Goal: Information Seeking & Learning: Compare options

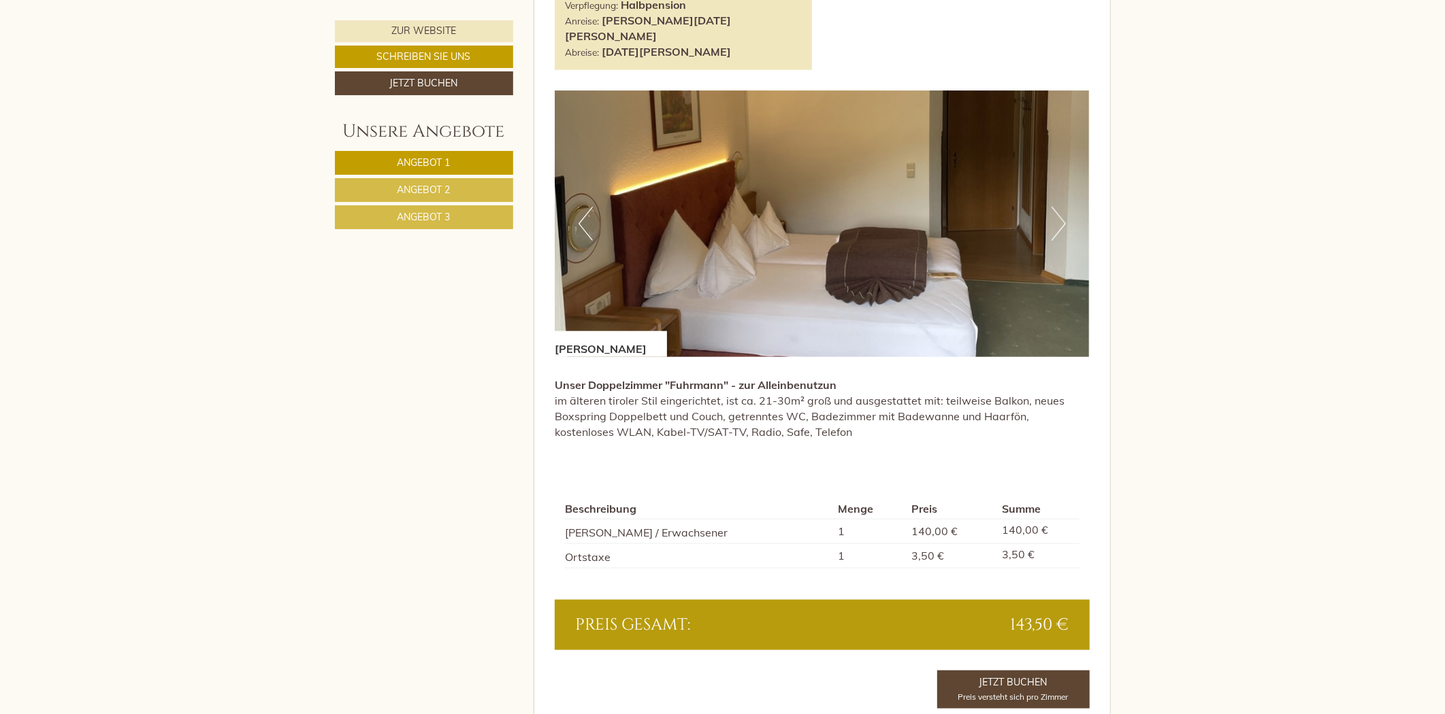
scroll to position [1134, 0]
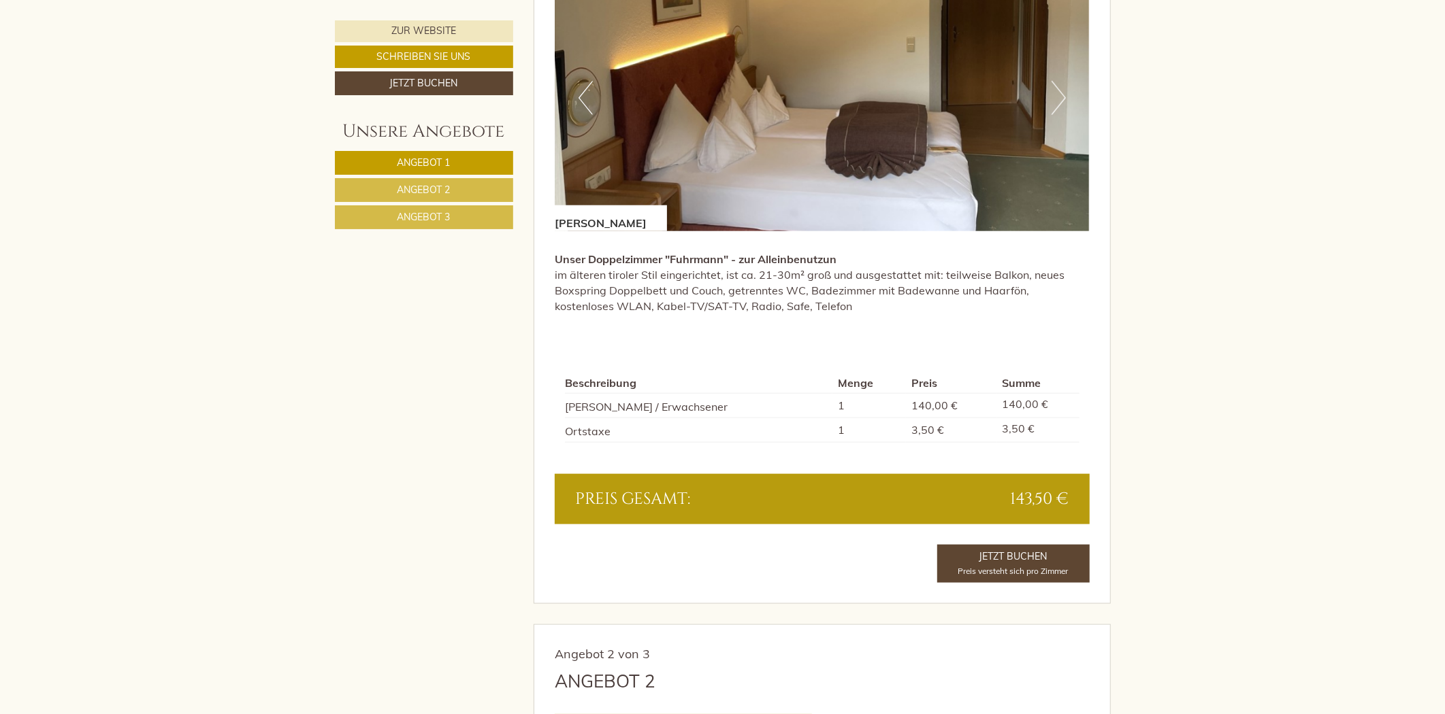
click at [420, 199] on link "Angebot 2" at bounding box center [424, 190] width 178 height 24
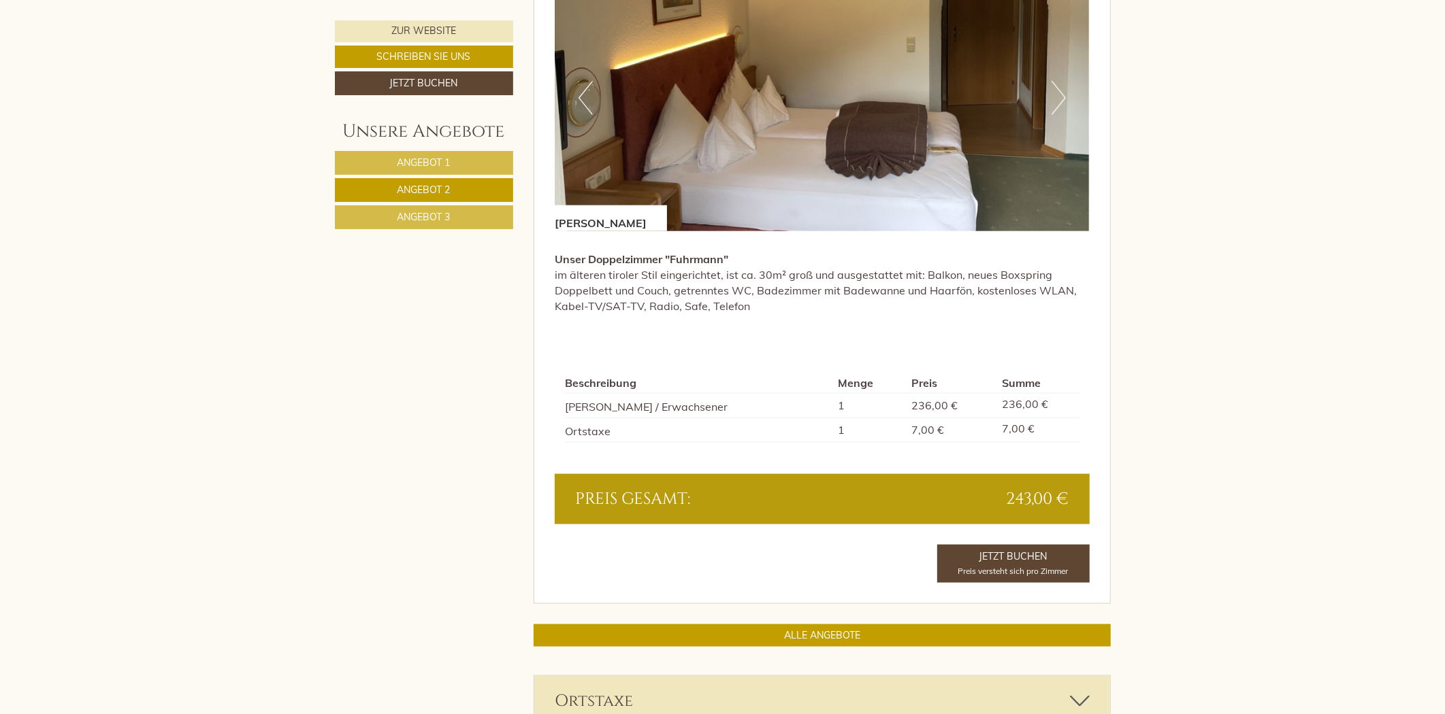
scroll to position [870, 0]
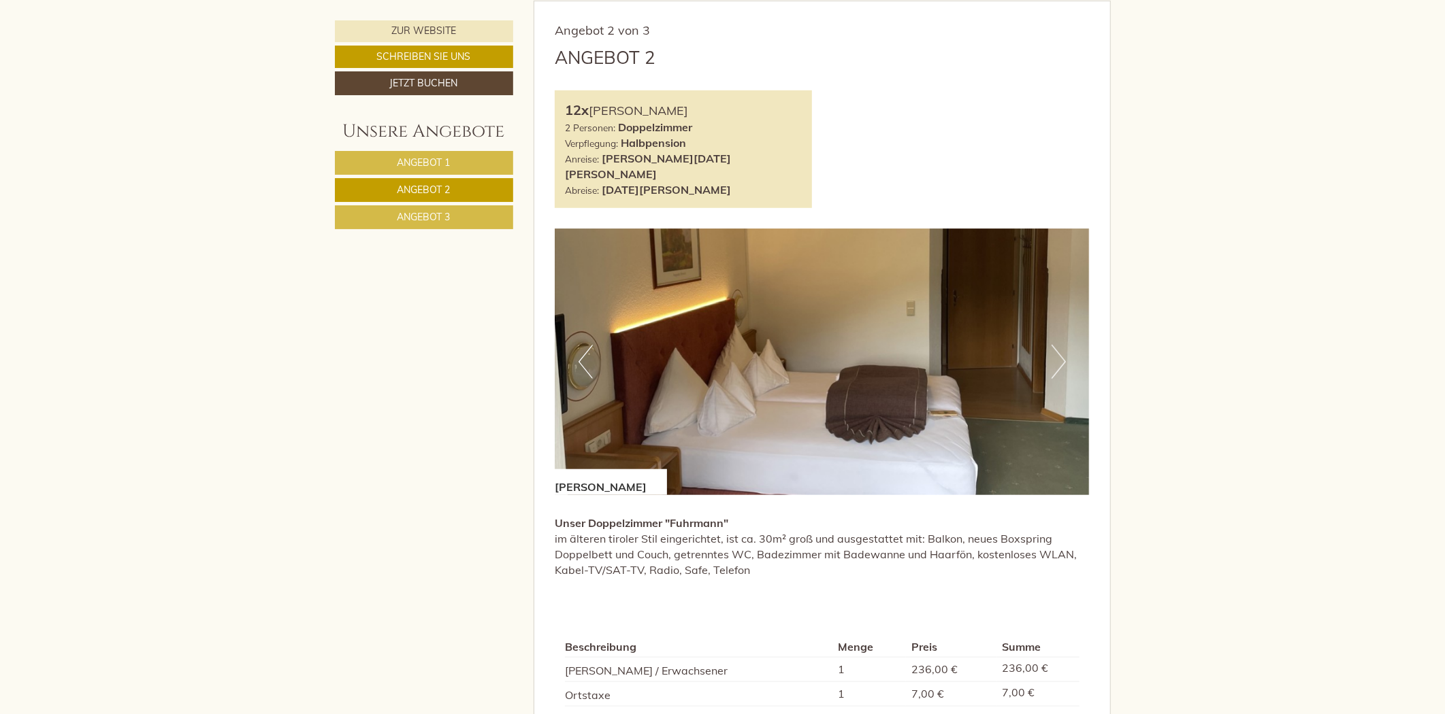
click at [422, 206] on link "Angebot 3" at bounding box center [424, 217] width 178 height 24
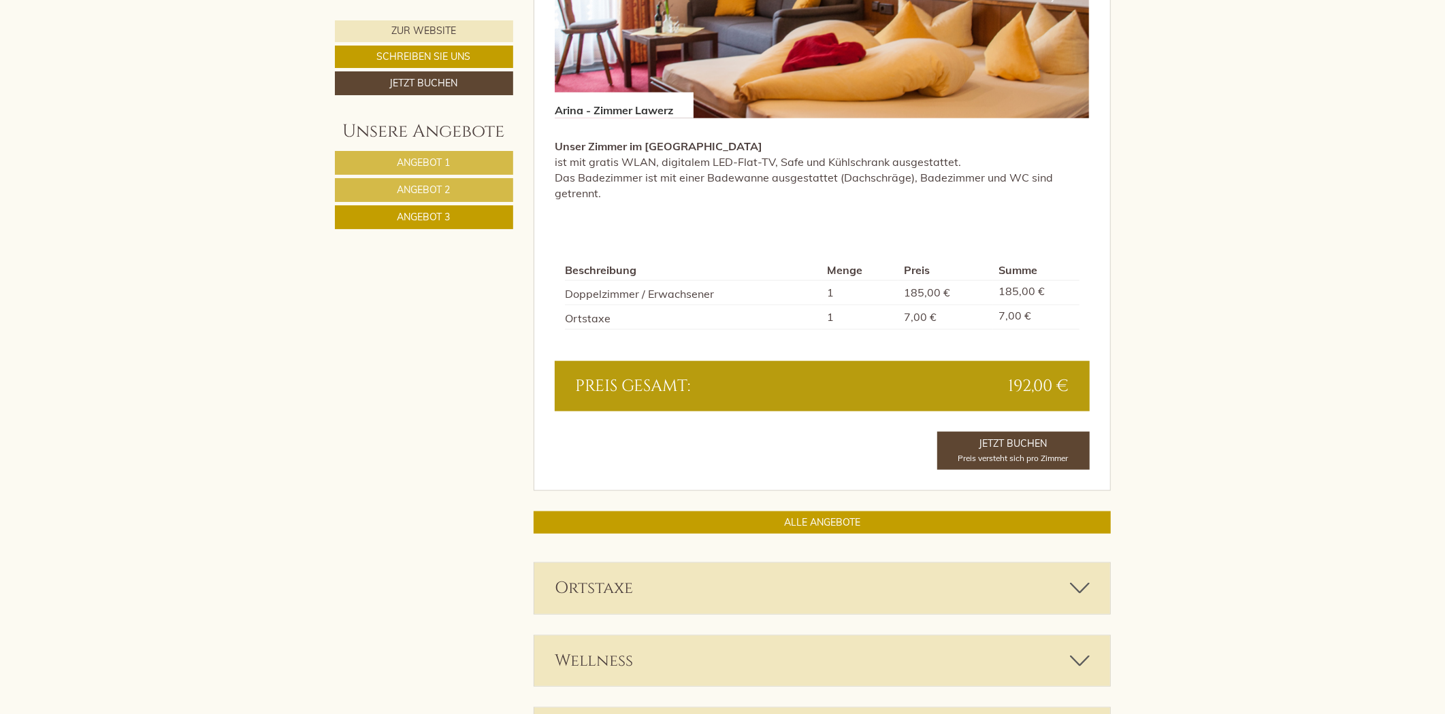
scroll to position [1248, 0]
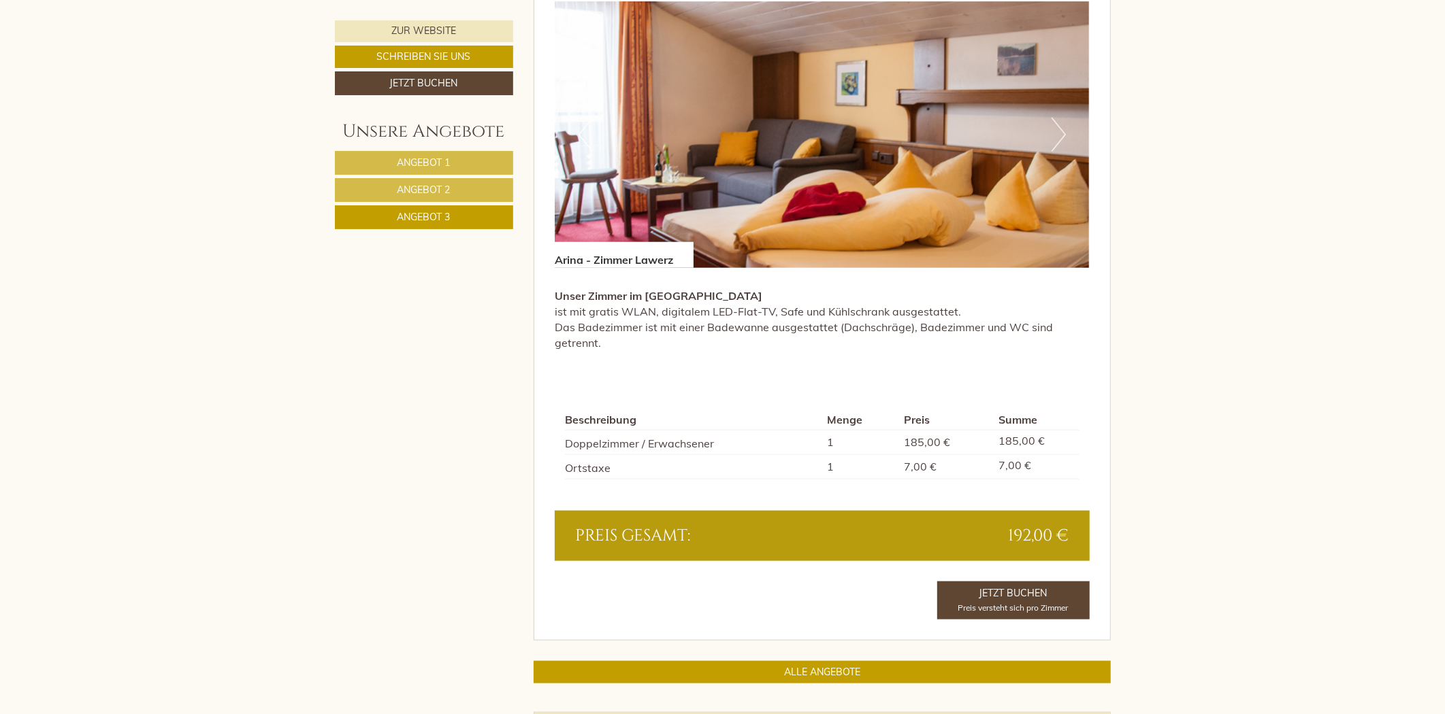
click at [480, 153] on link "Angebot 1" at bounding box center [424, 163] width 178 height 24
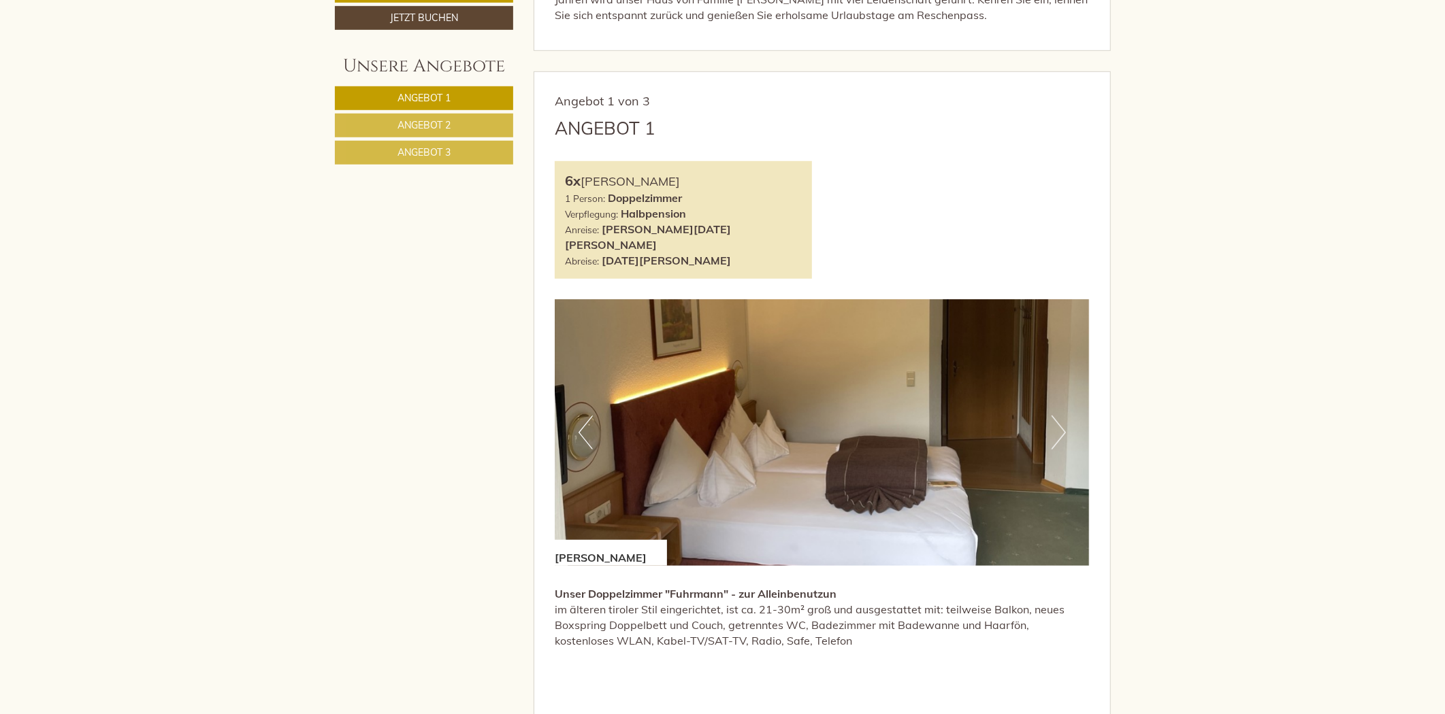
scroll to position [719, 0]
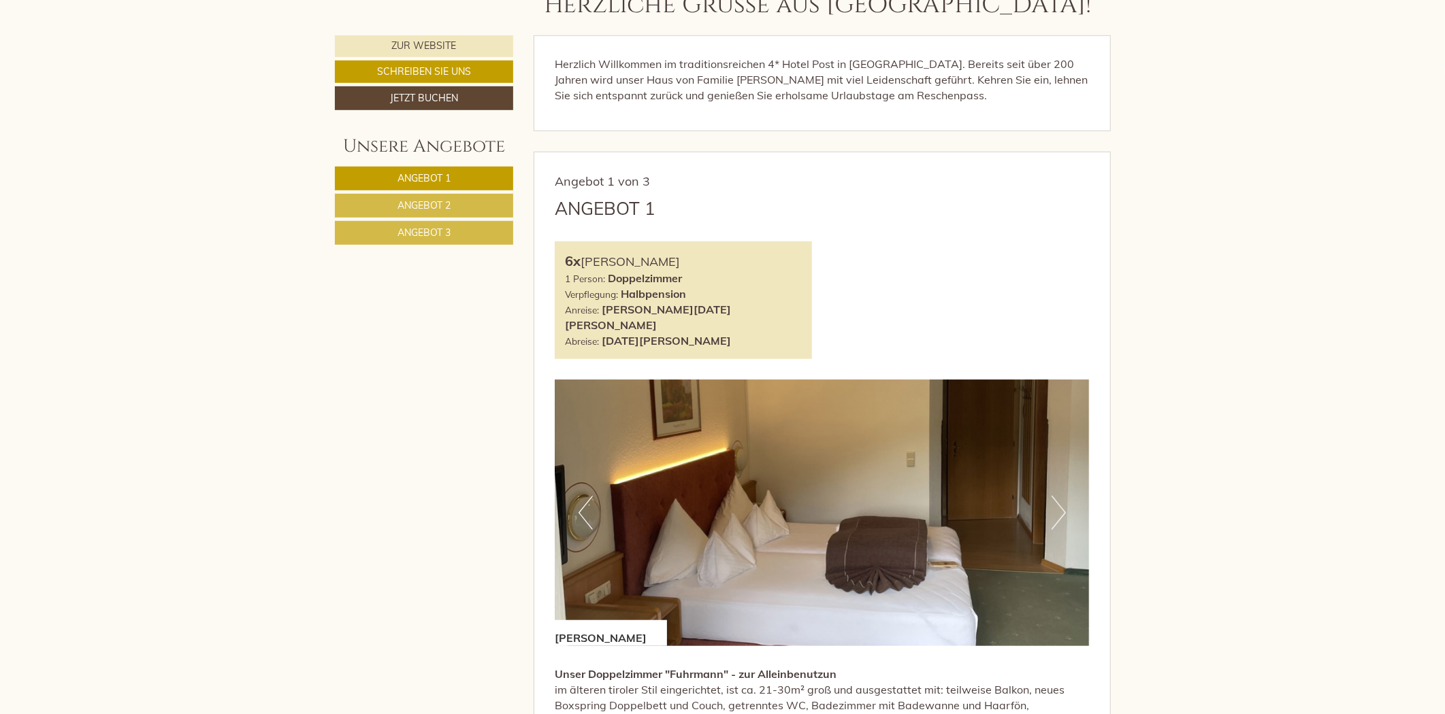
click at [446, 201] on span "Angebot 2" at bounding box center [423, 205] width 53 height 12
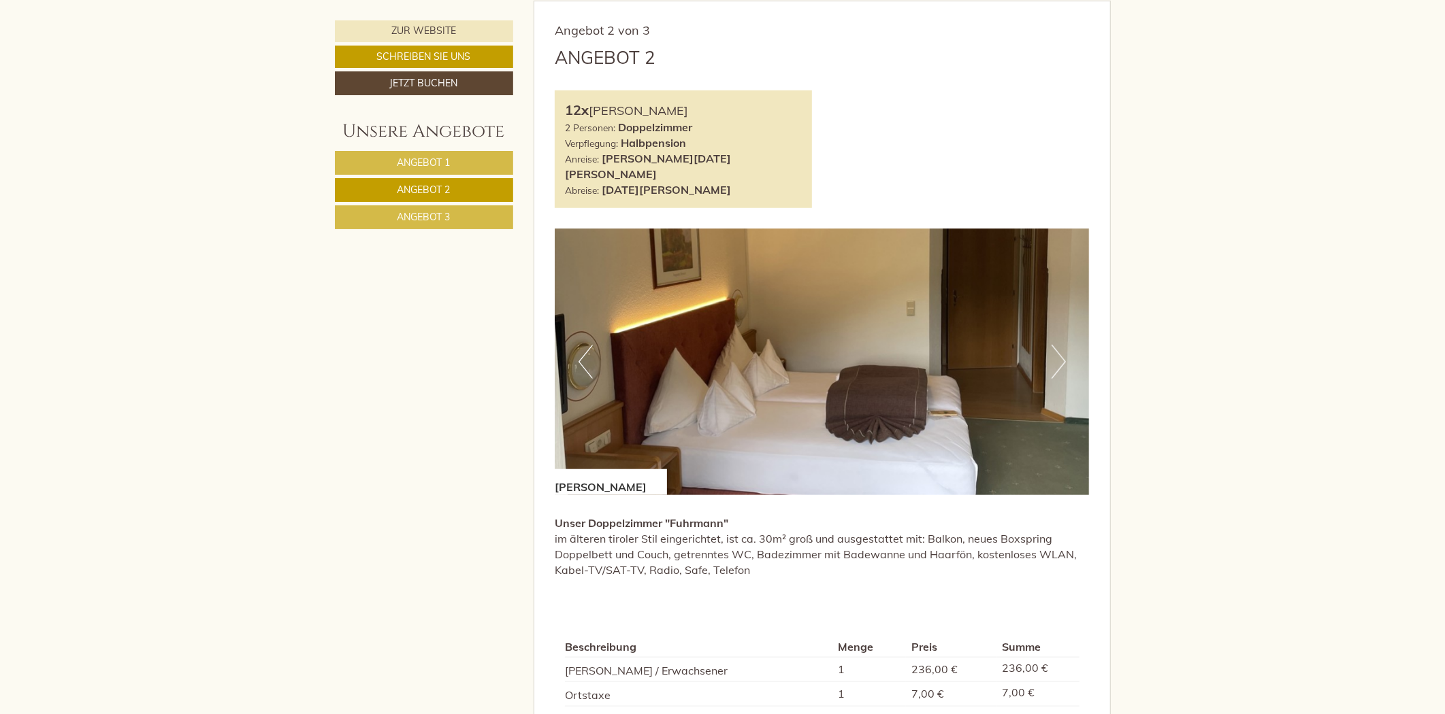
drag, startPoint x: 440, startPoint y: 221, endPoint x: 438, endPoint y: 214, distance: 7.6
click at [440, 220] on span "Angebot 3" at bounding box center [423, 217] width 53 height 12
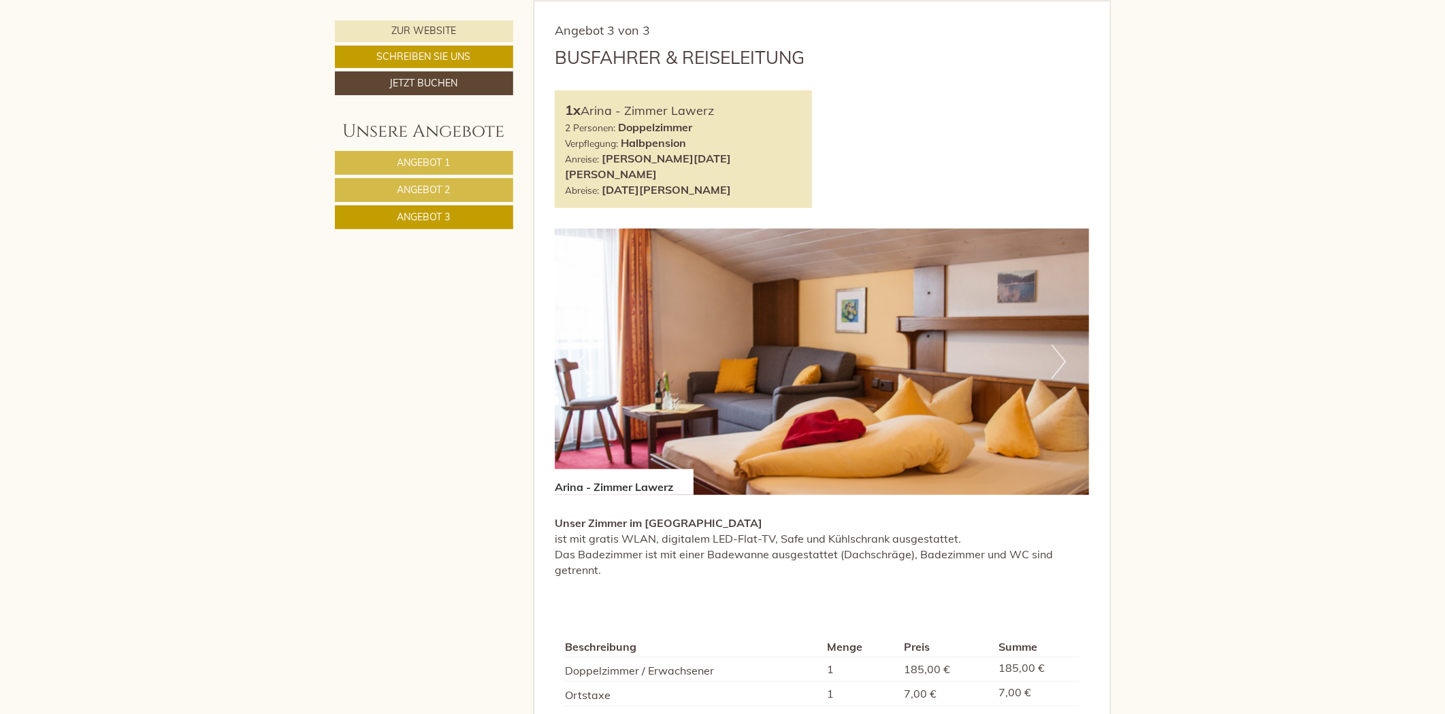
click at [438, 186] on span "Angebot 2" at bounding box center [423, 190] width 53 height 12
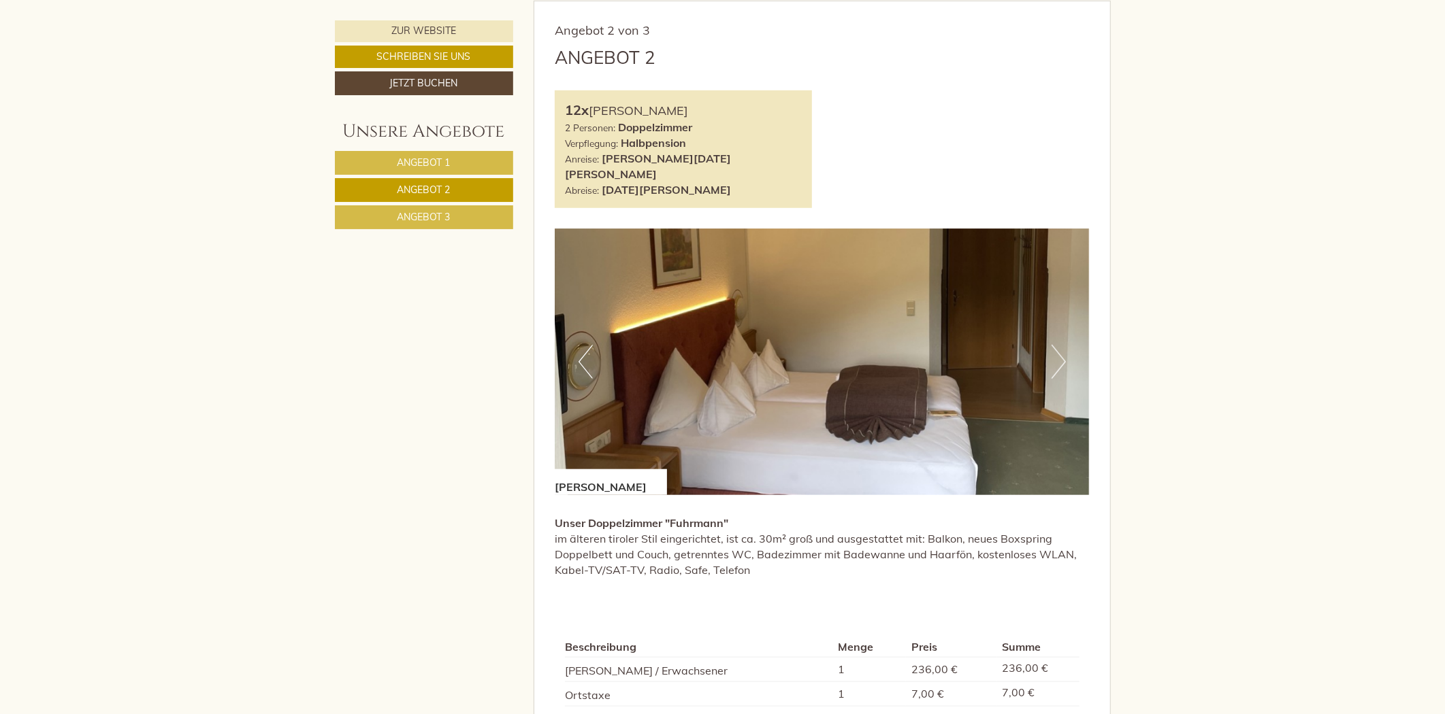
click at [438, 161] on span "Angebot 1" at bounding box center [423, 163] width 53 height 12
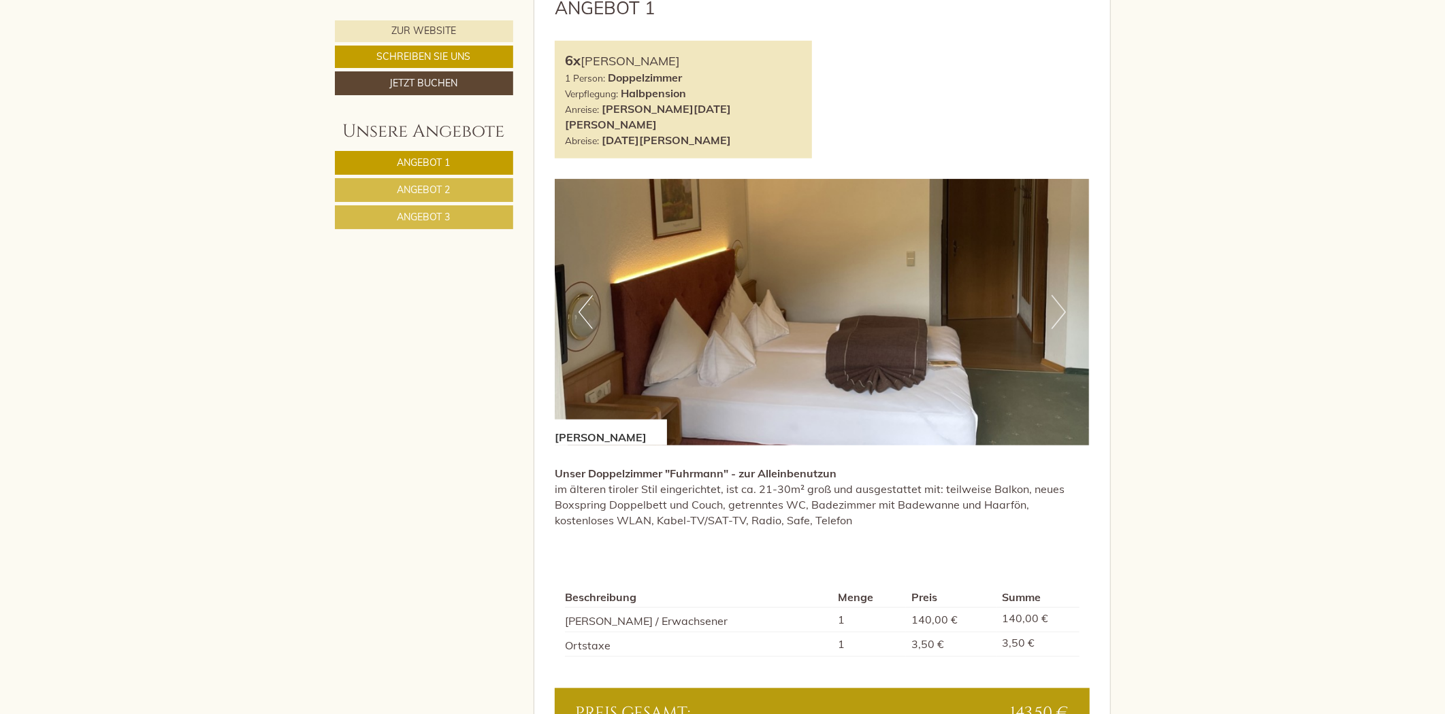
scroll to position [946, 0]
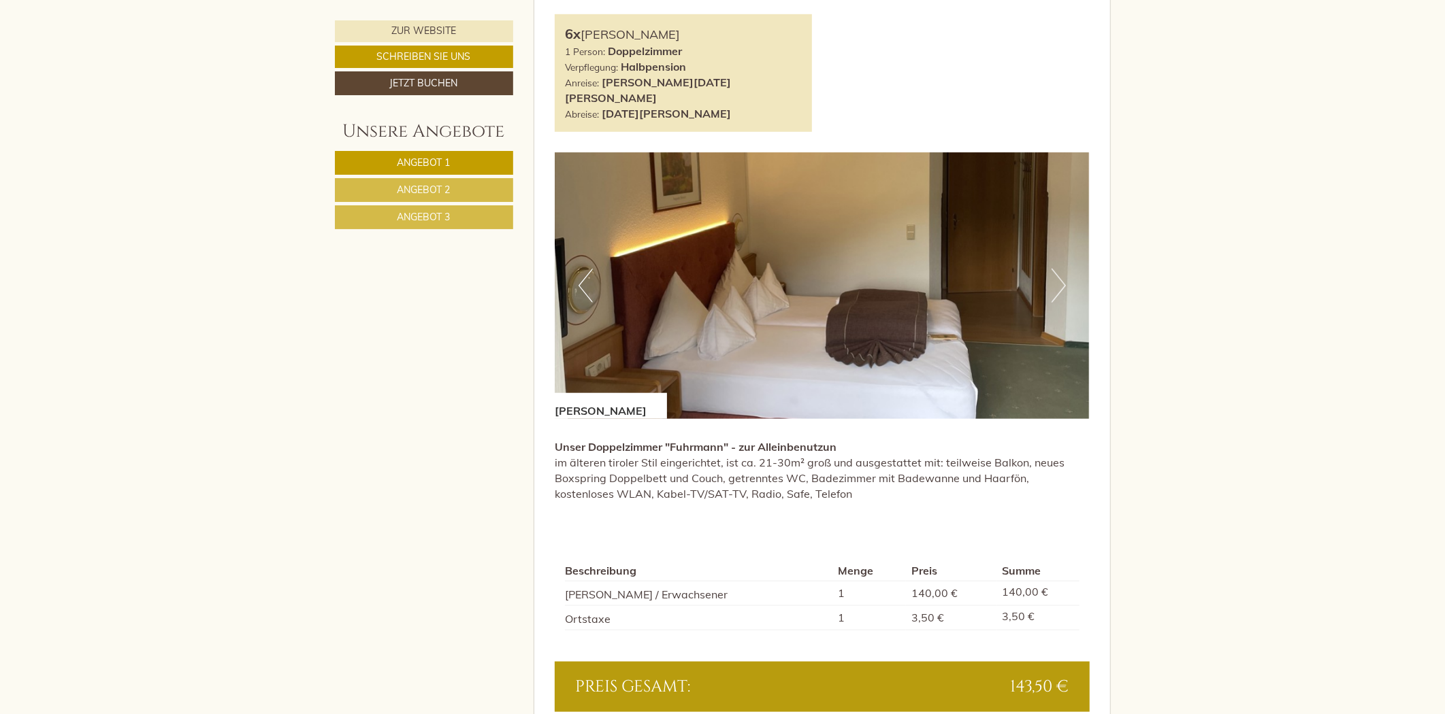
click at [443, 225] on link "Angebot 3" at bounding box center [424, 217] width 178 height 24
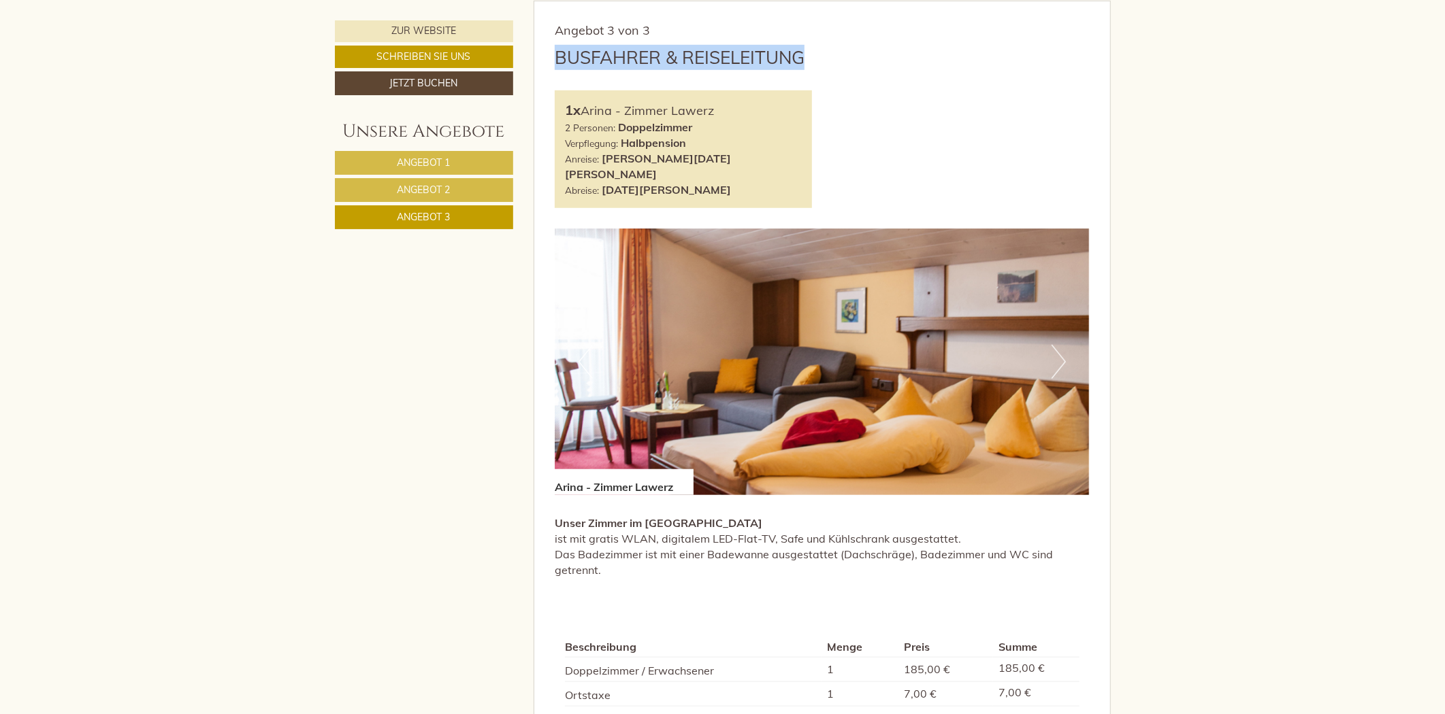
drag, startPoint x: 559, startPoint y: 56, endPoint x: 805, endPoint y: 68, distance: 245.9
click at [805, 68] on div "Busfahrer & Reiseleitung" at bounding box center [822, 57] width 535 height 25
copy div "Busfahrer & Reiseleitung"
click at [470, 218] on link "Angebot 3" at bounding box center [424, 217] width 178 height 24
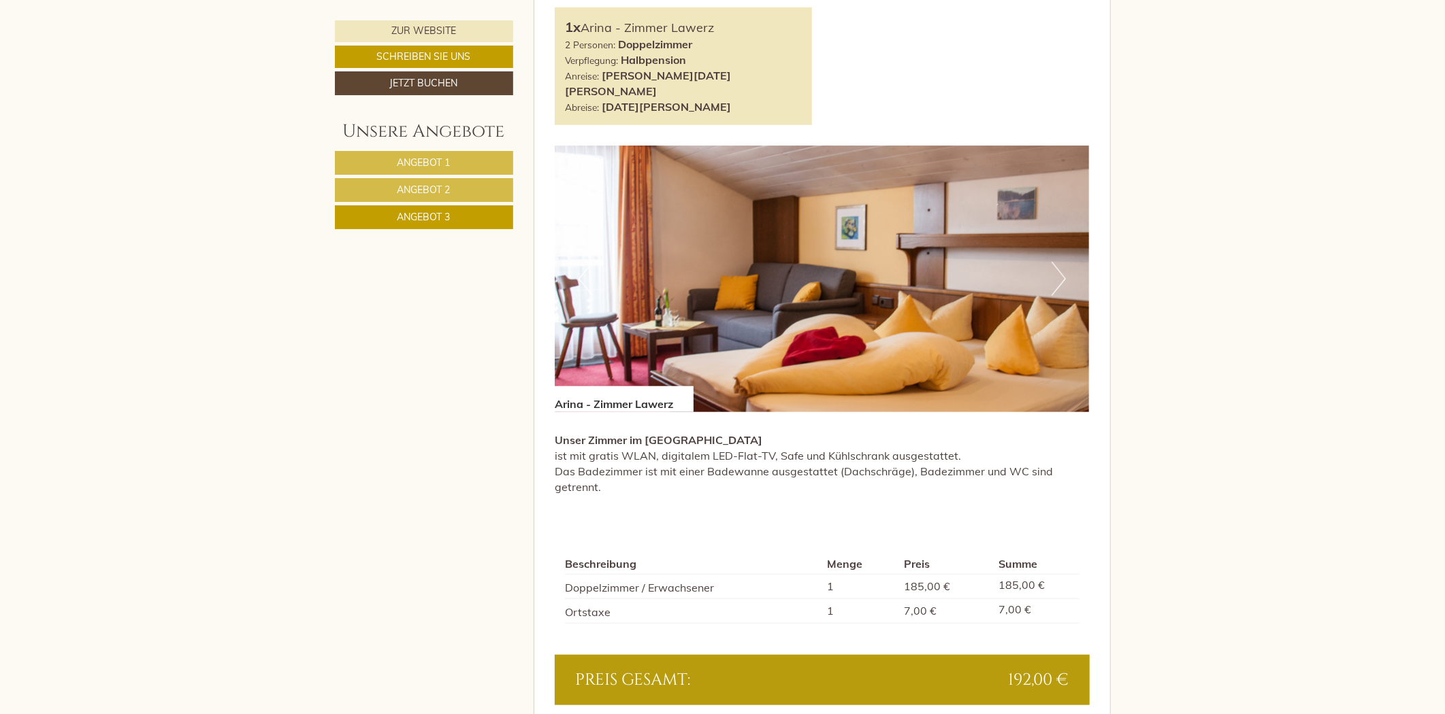
scroll to position [1021, 0]
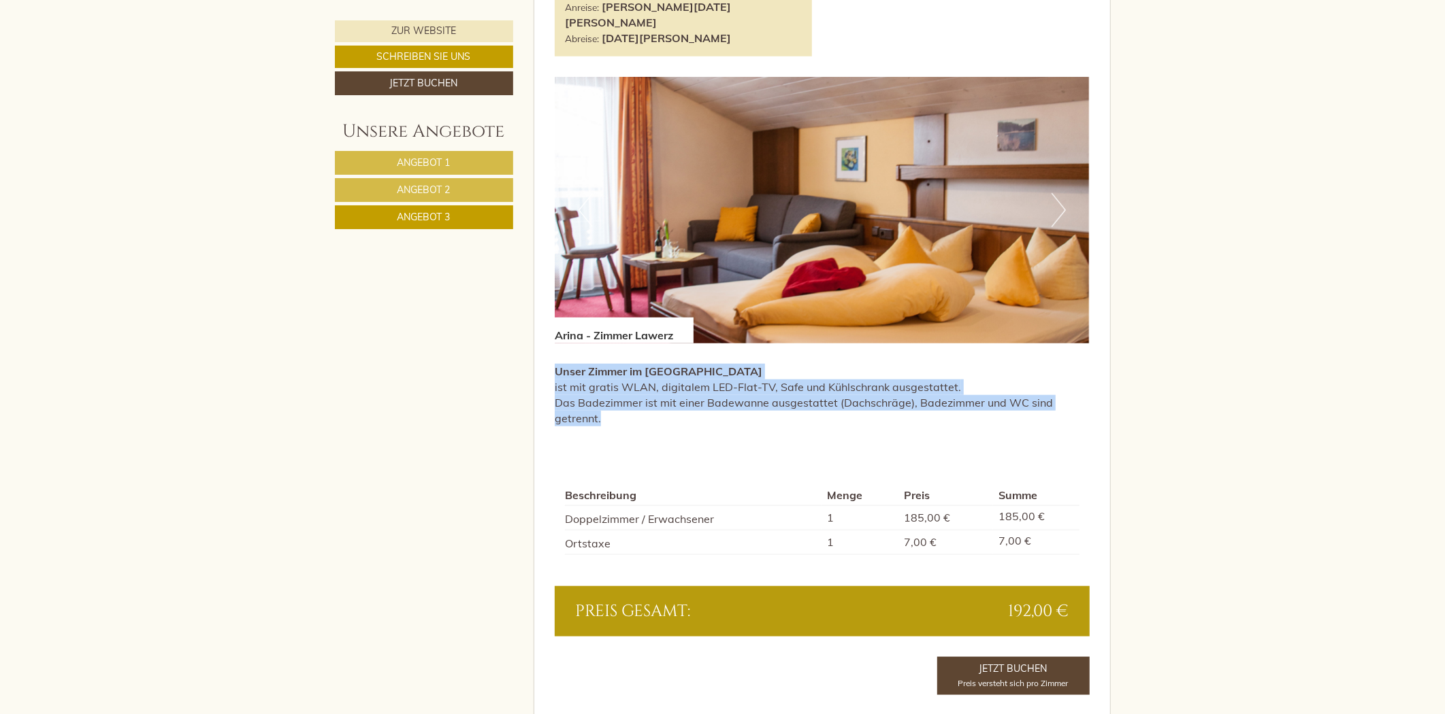
drag, startPoint x: 602, startPoint y: 405, endPoint x: 555, endPoint y: 343, distance: 77.7
click at [555, 364] on p "Unser Zimmer im [GEOGRAPHIC_DATA] ist mit gratis WLAN, digitalem LED-Flat-TV, S…" at bounding box center [822, 395] width 535 height 62
copy p "Unser Zimmer im [GEOGRAPHIC_DATA] ist mit gratis WLAN, digitalem LED-Flat-TV, S…"
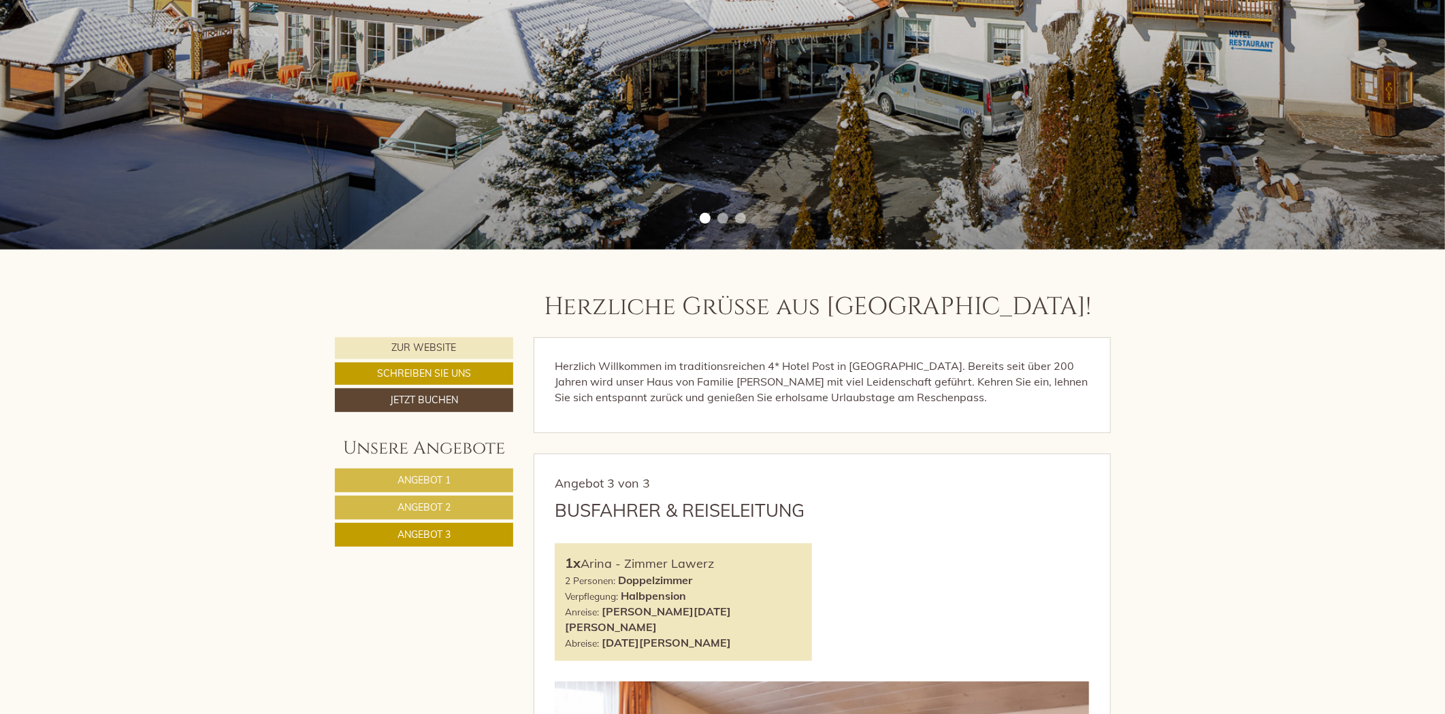
click at [457, 477] on link "Angebot 1" at bounding box center [424, 481] width 179 height 24
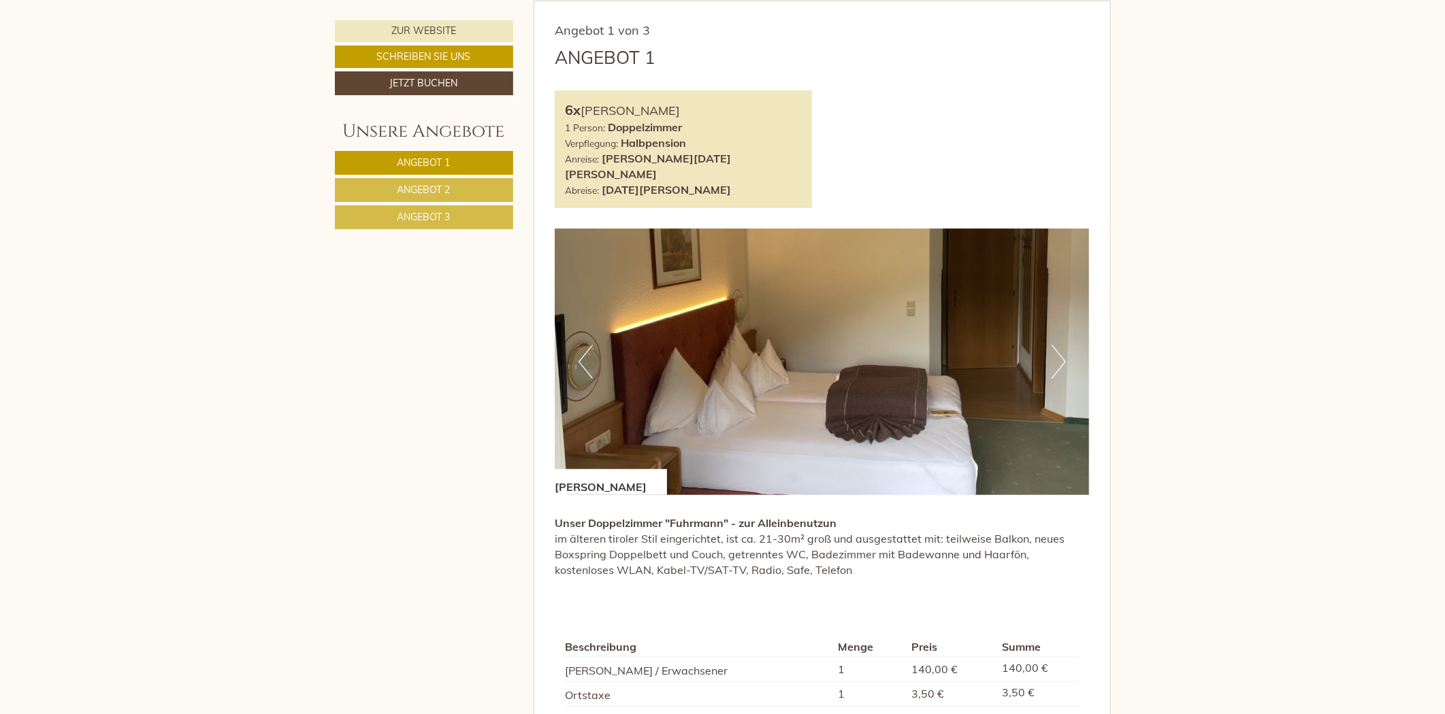
scroll to position [1097, 0]
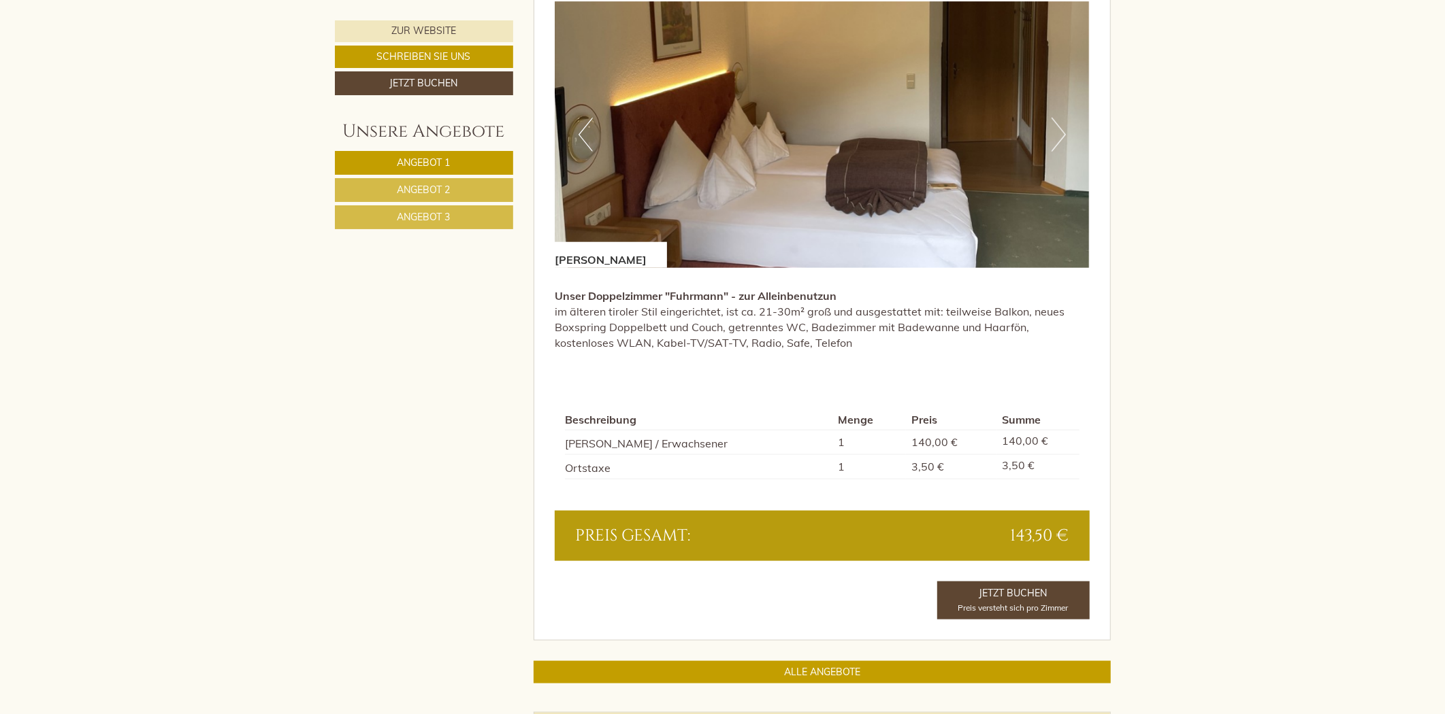
click at [478, 191] on link "Angebot 2" at bounding box center [424, 190] width 178 height 24
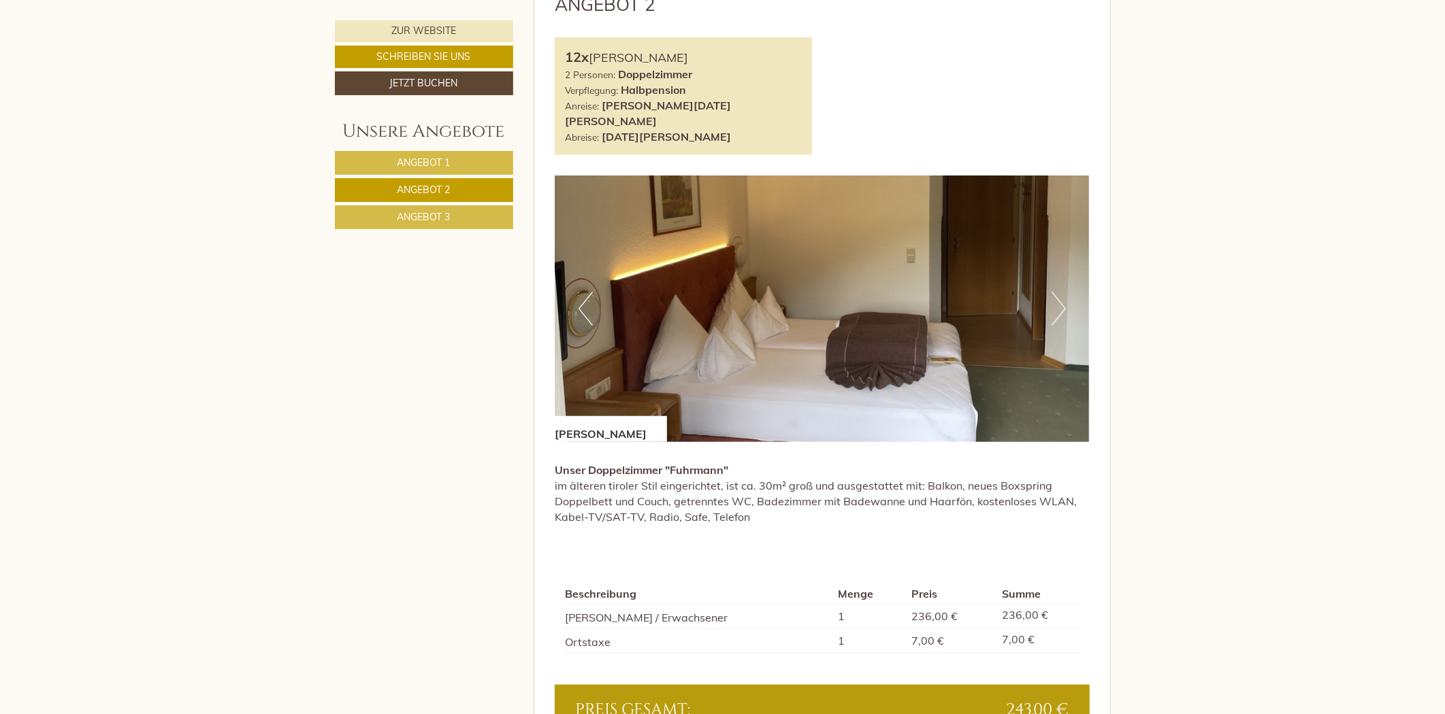
scroll to position [946, 0]
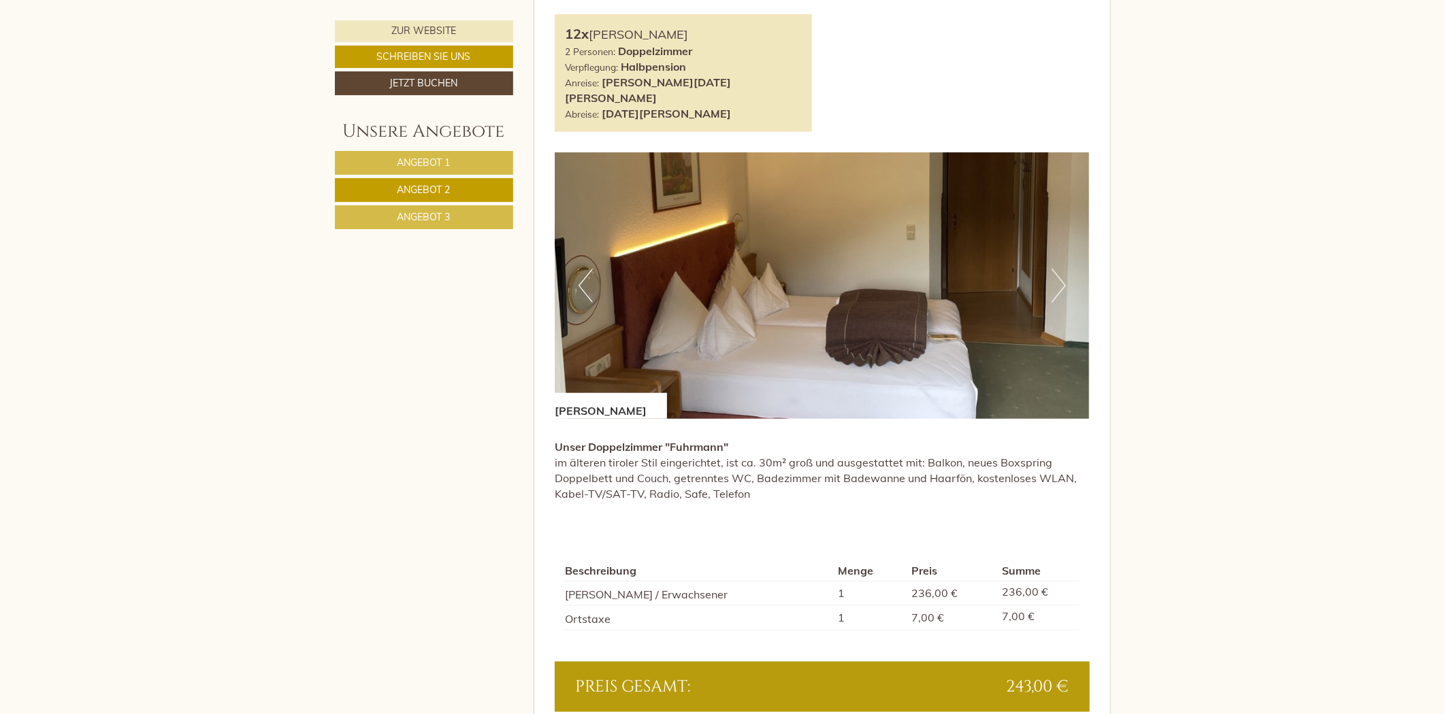
click at [404, 212] on span "Angebot 3" at bounding box center [423, 217] width 53 height 12
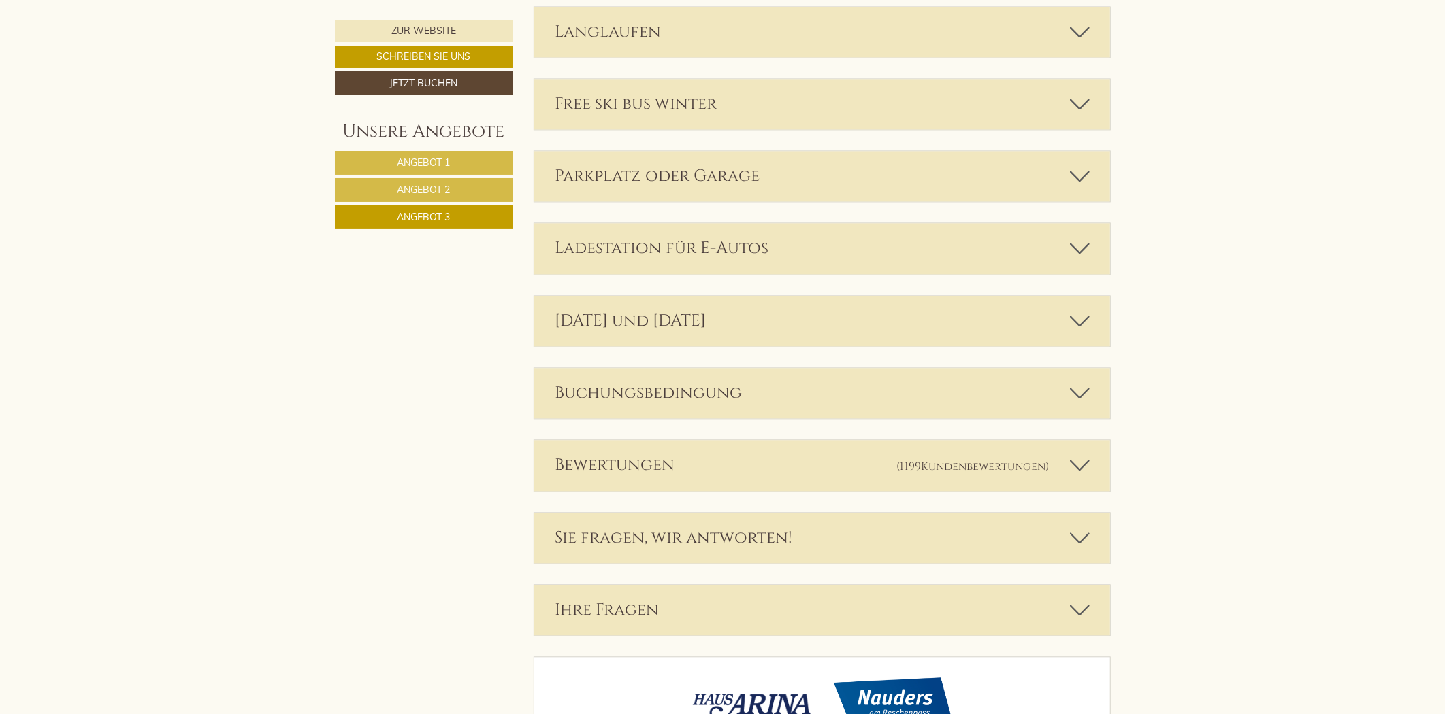
scroll to position [2450, 0]
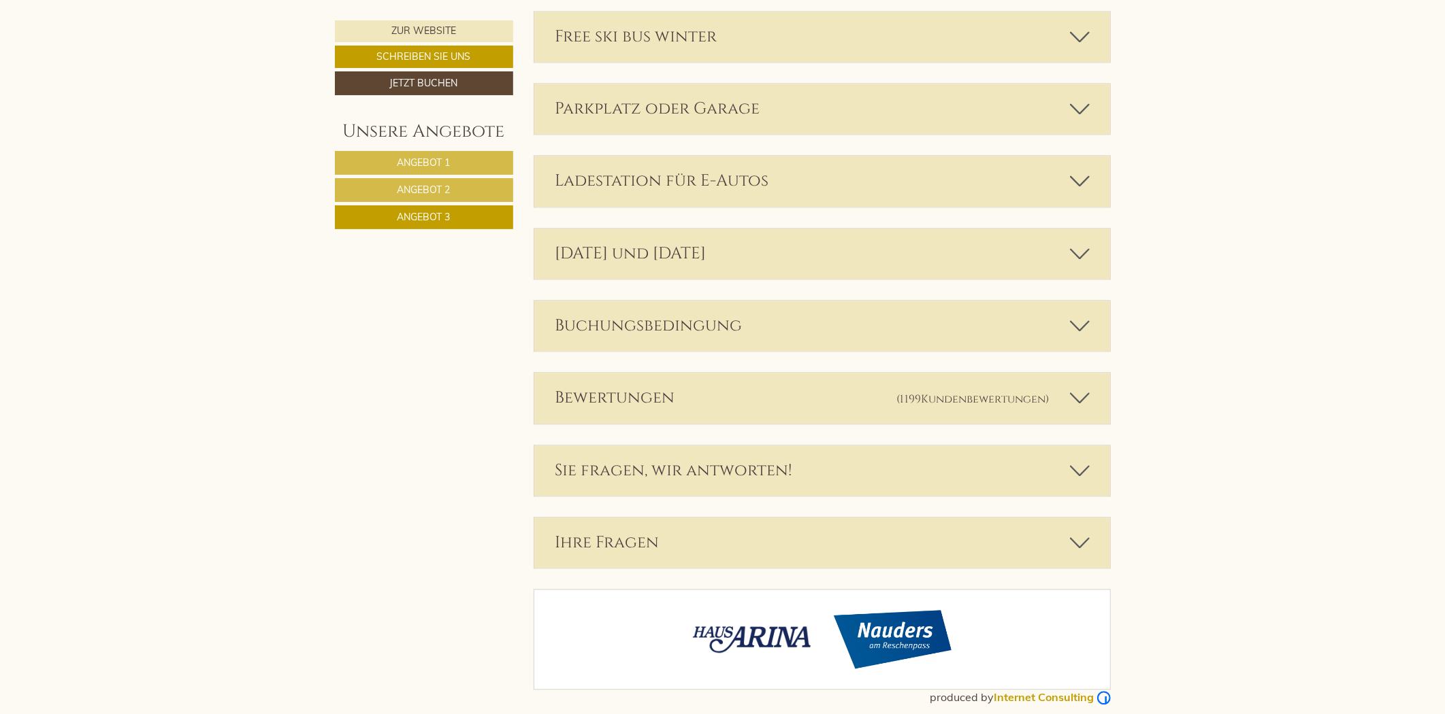
click at [943, 392] on span "Kundenbewertungen" at bounding box center [983, 399] width 125 height 15
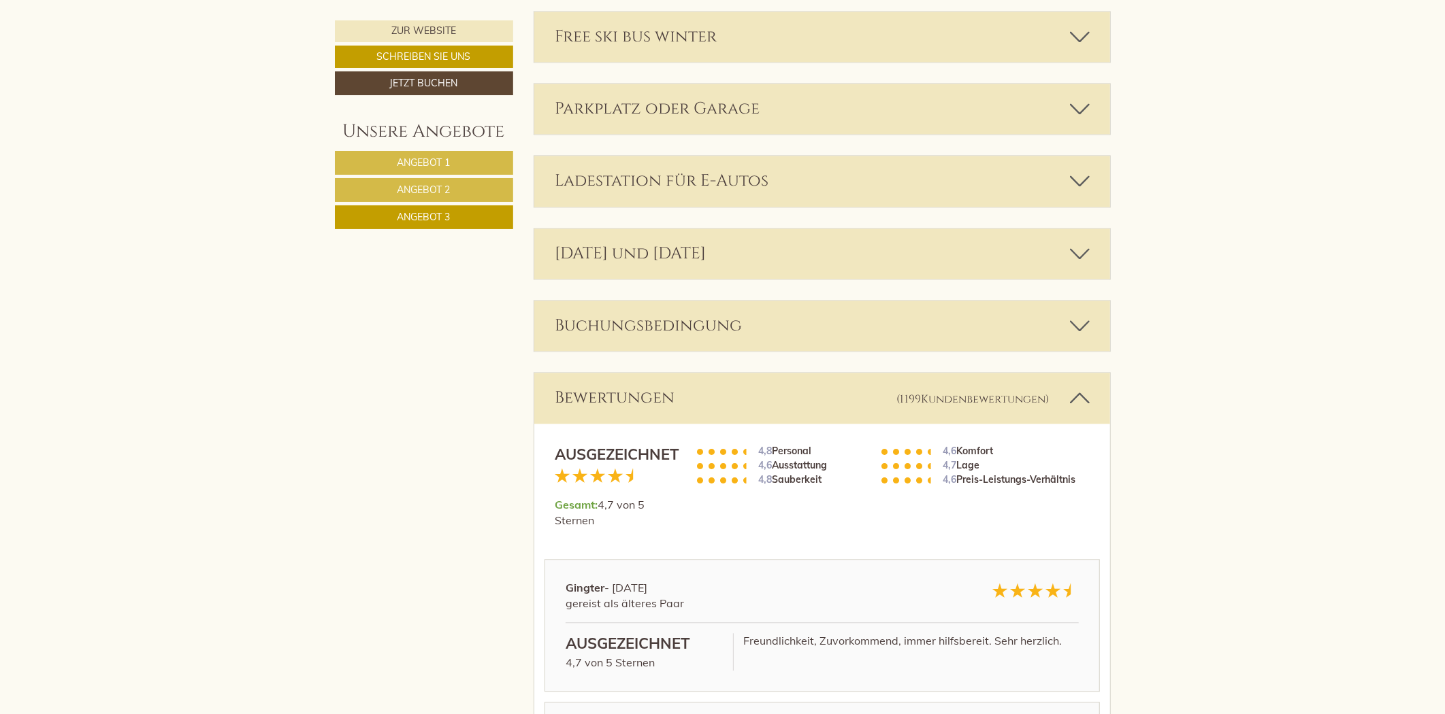
click at [943, 392] on span "Kundenbewertungen" at bounding box center [983, 399] width 125 height 15
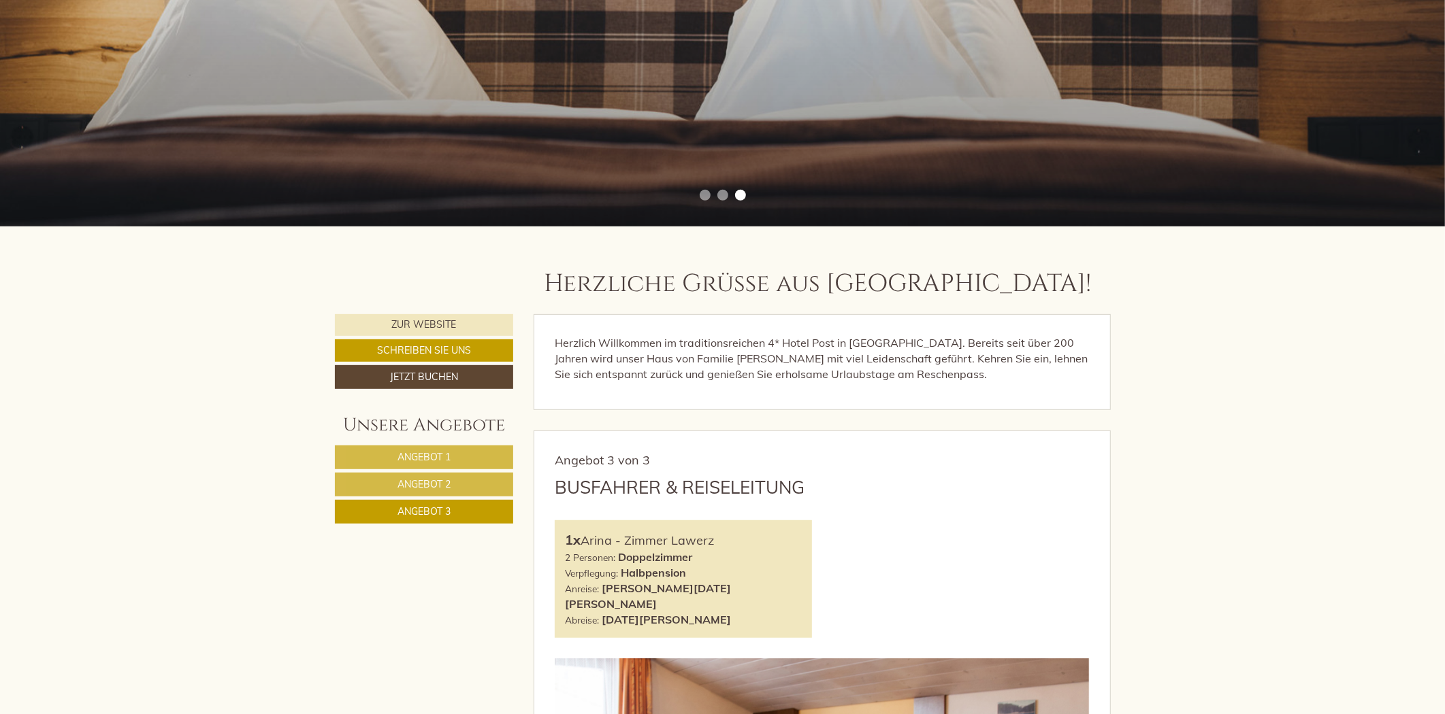
scroll to position [559, 0]
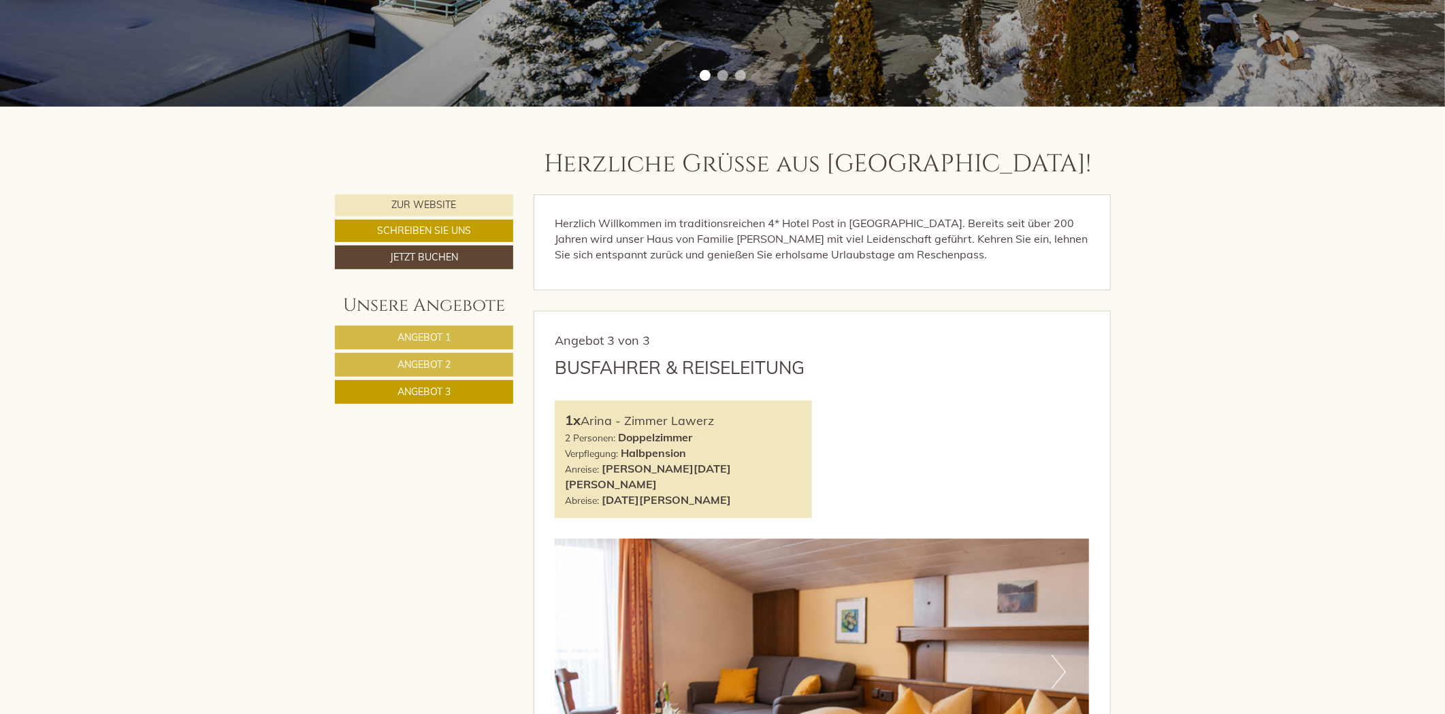
click at [410, 342] on span "Angebot 1" at bounding box center [423, 337] width 53 height 12
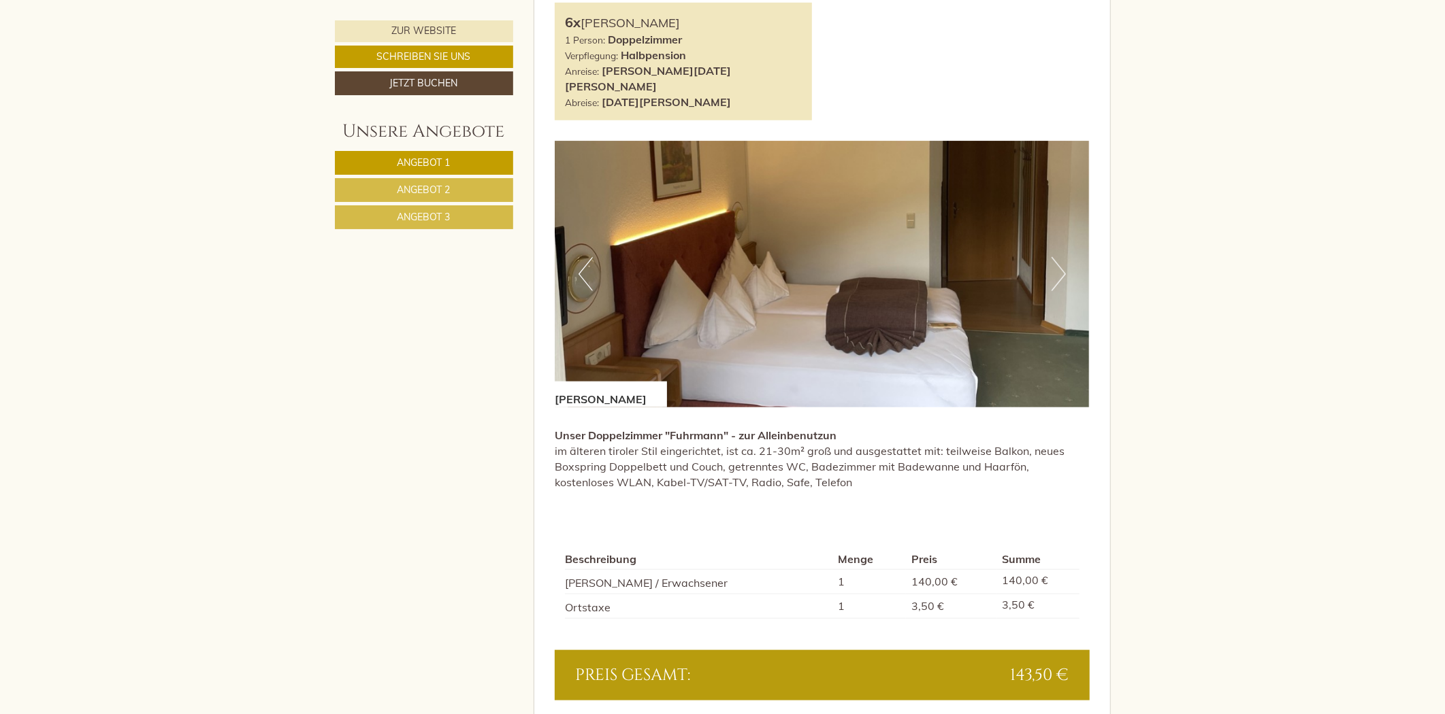
scroll to position [1097, 0]
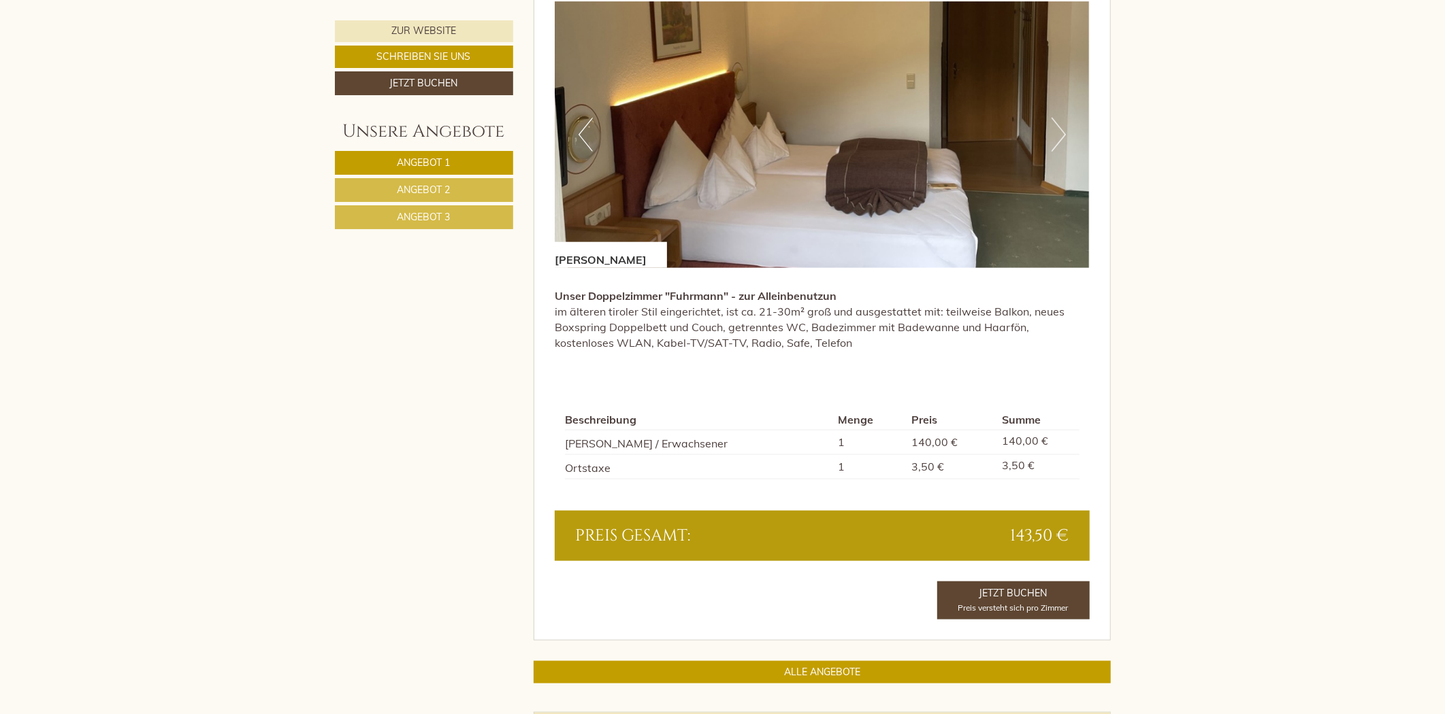
click at [461, 188] on link "Angebot 2" at bounding box center [424, 190] width 178 height 24
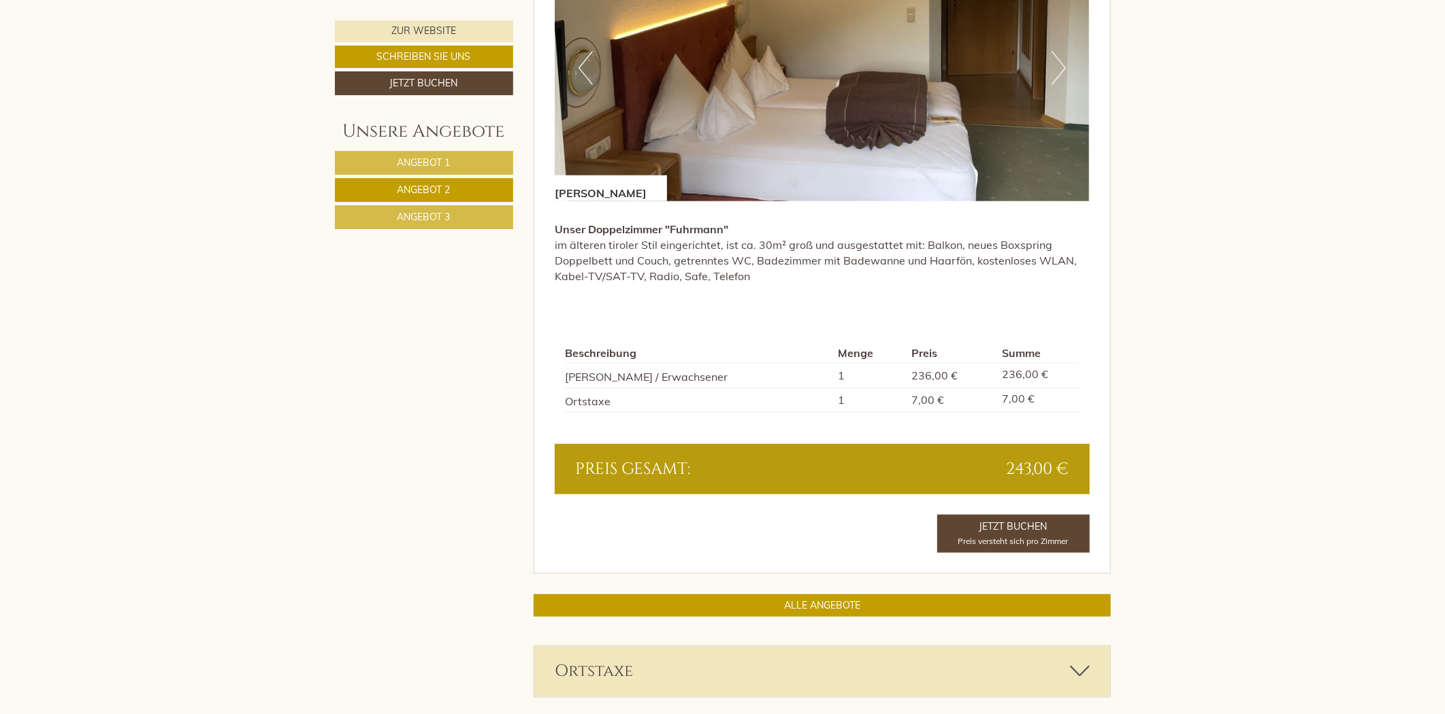
scroll to position [1172, 0]
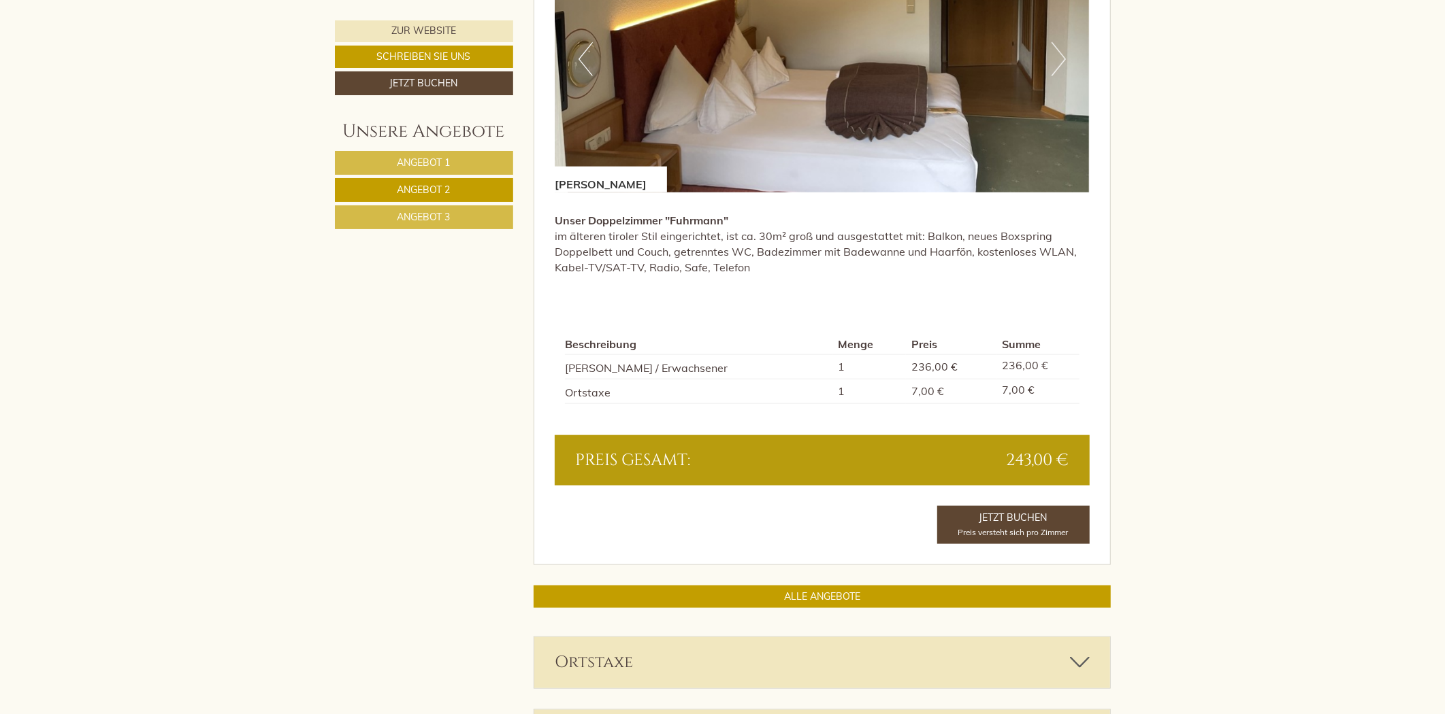
click at [420, 223] on span "Angebot 3" at bounding box center [423, 217] width 53 height 12
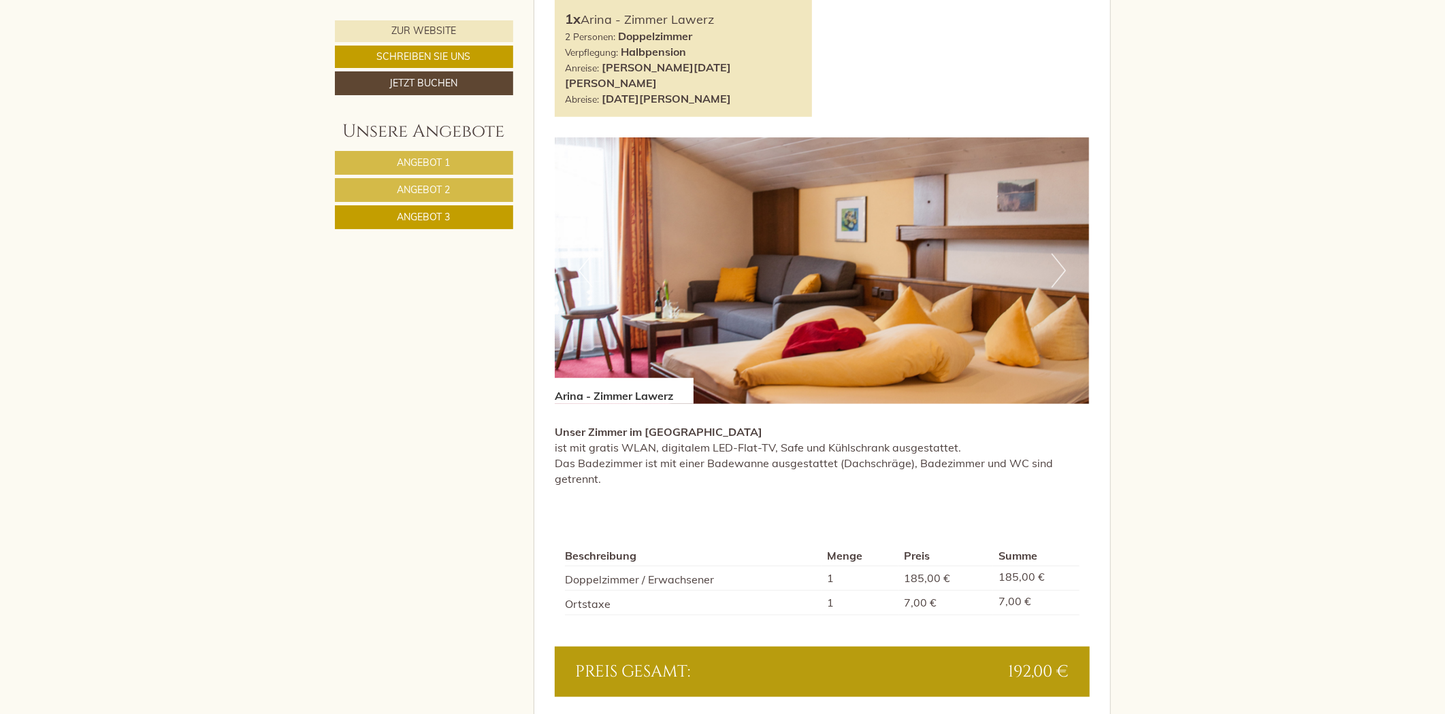
scroll to position [1248, 0]
